Goal: Information Seeking & Learning: Compare options

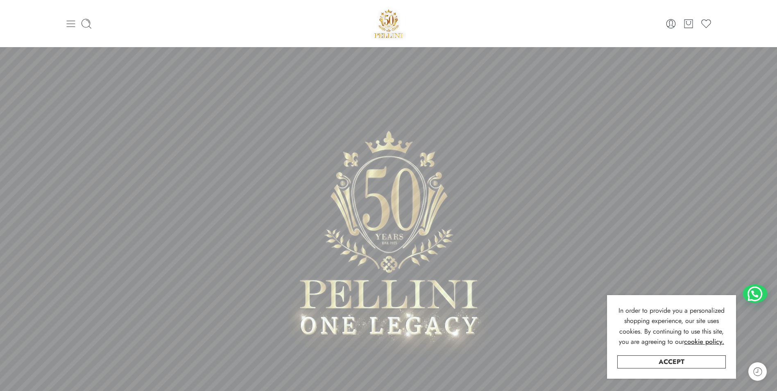
click at [71, 26] on icon at bounding box center [70, 23] width 9 height 7
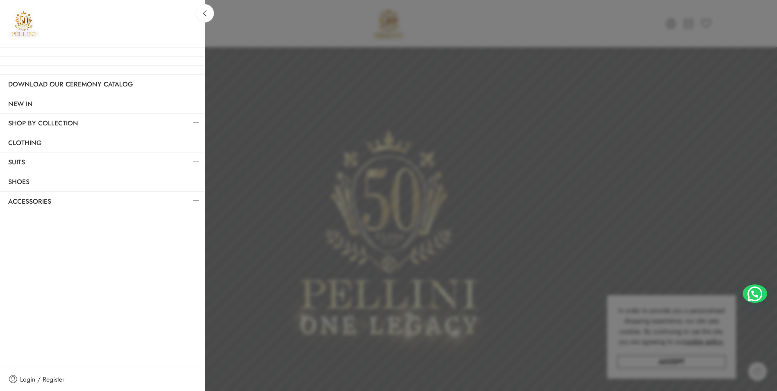
click at [462, 172] on div at bounding box center [388, 195] width 777 height 391
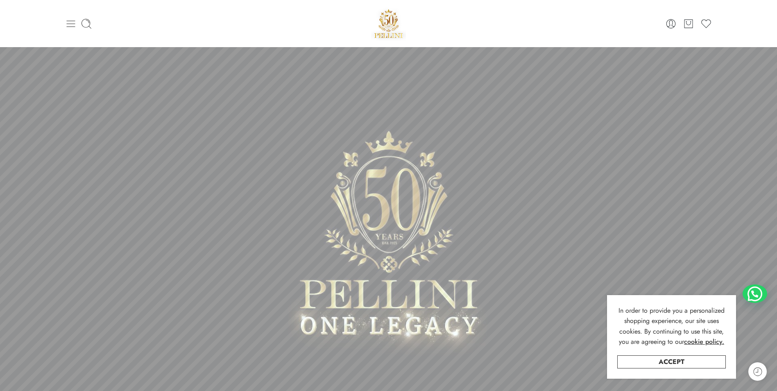
click at [74, 19] on icon at bounding box center [70, 23] width 11 height 11
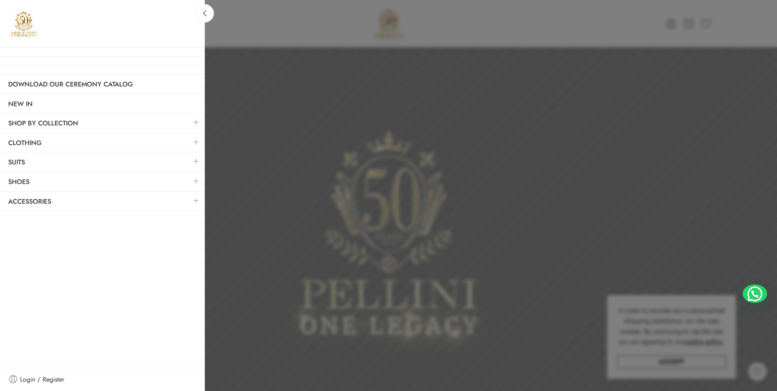
click at [198, 179] on link at bounding box center [196, 181] width 17 height 18
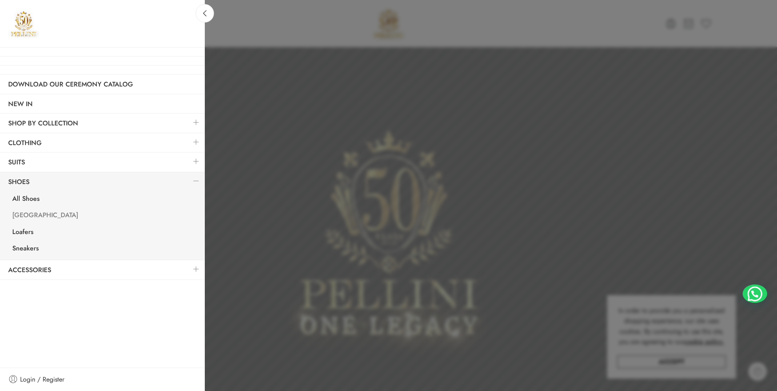
click at [42, 213] on link "[GEOGRAPHIC_DATA]" at bounding box center [104, 216] width 201 height 17
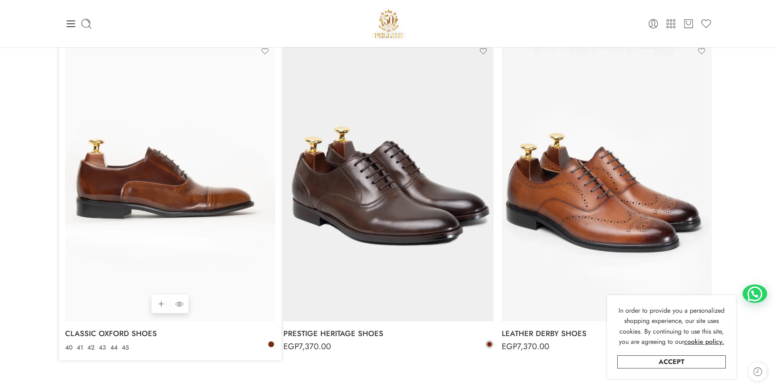
scroll to position [82, 0]
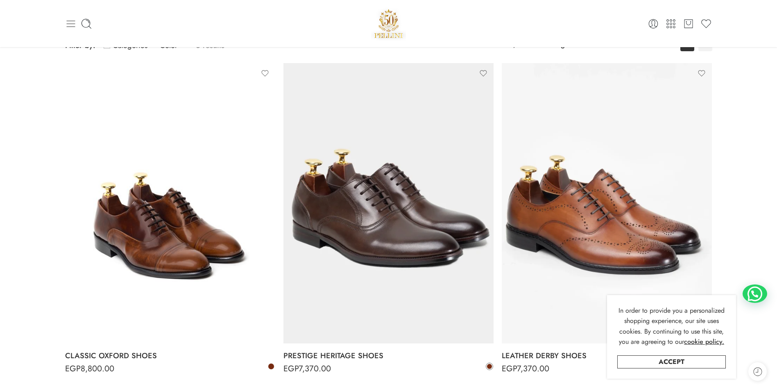
click at [73, 26] on icon at bounding box center [70, 23] width 11 height 11
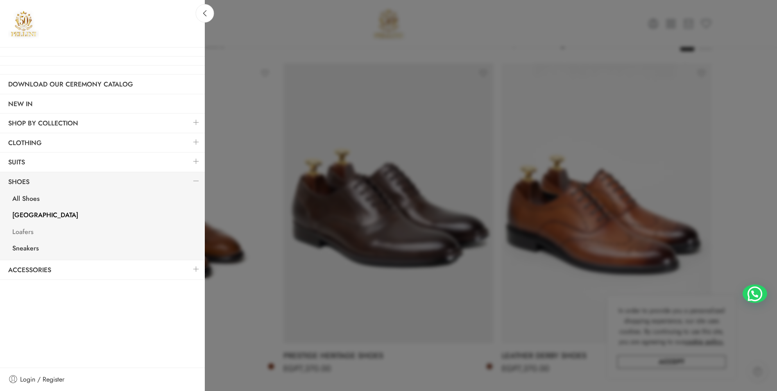
click at [27, 229] on link "Loafers" at bounding box center [104, 233] width 201 height 17
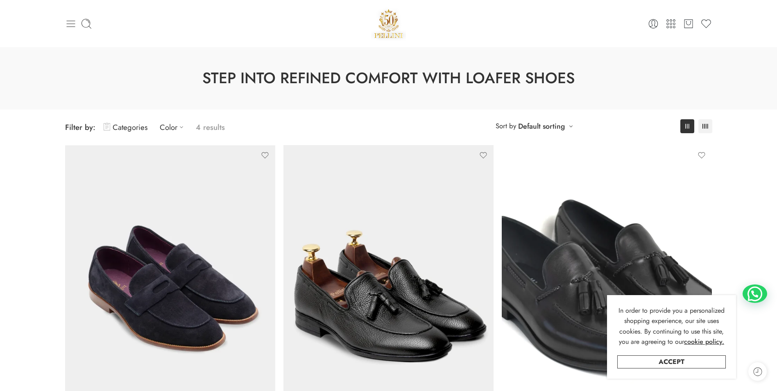
click at [65, 23] on div "0 Cart 0 Wishlist Search here" at bounding box center [389, 23] width 656 height 35
click at [68, 24] on icon at bounding box center [70, 23] width 9 height 7
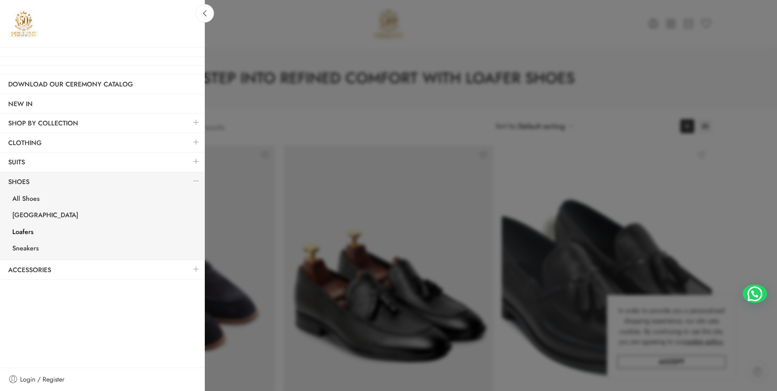
click at [200, 143] on link at bounding box center [196, 142] width 17 height 18
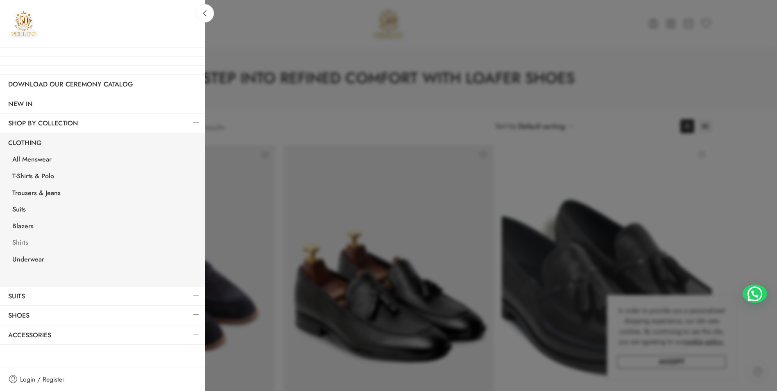
click at [27, 245] on link "Shirts" at bounding box center [104, 243] width 201 height 17
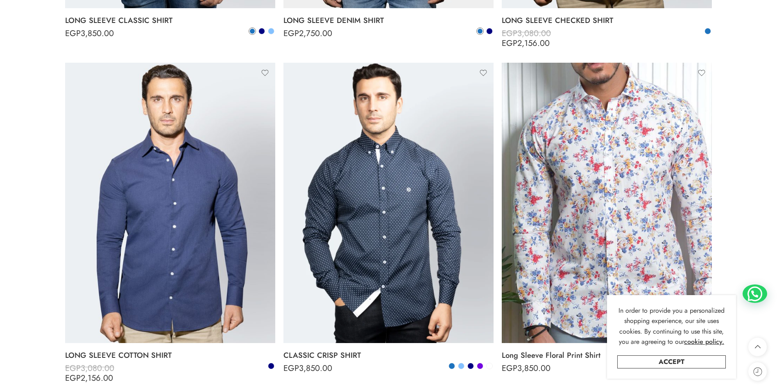
scroll to position [1639, 0]
